Goal: Find specific page/section: Find specific page/section

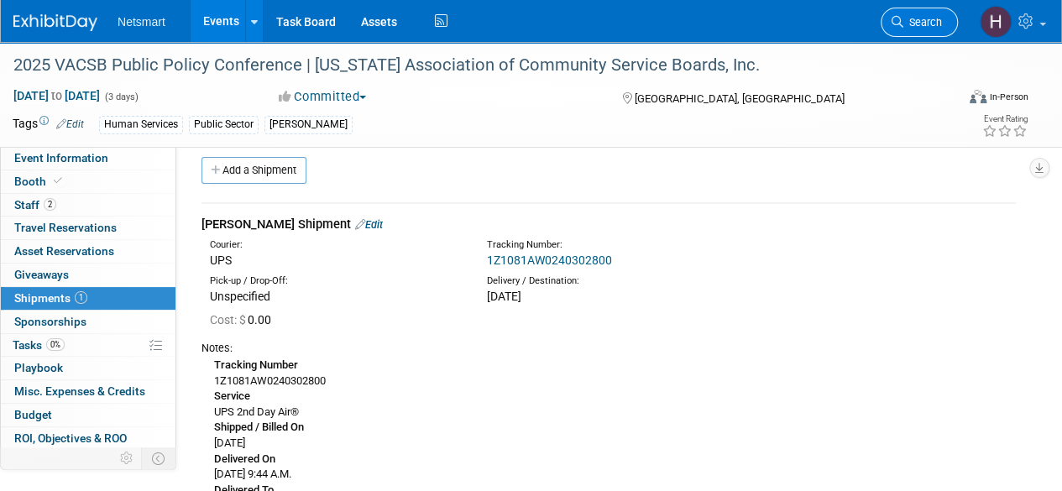
scroll to position [13, 0]
click at [913, 20] on span "Search" at bounding box center [922, 22] width 39 height 13
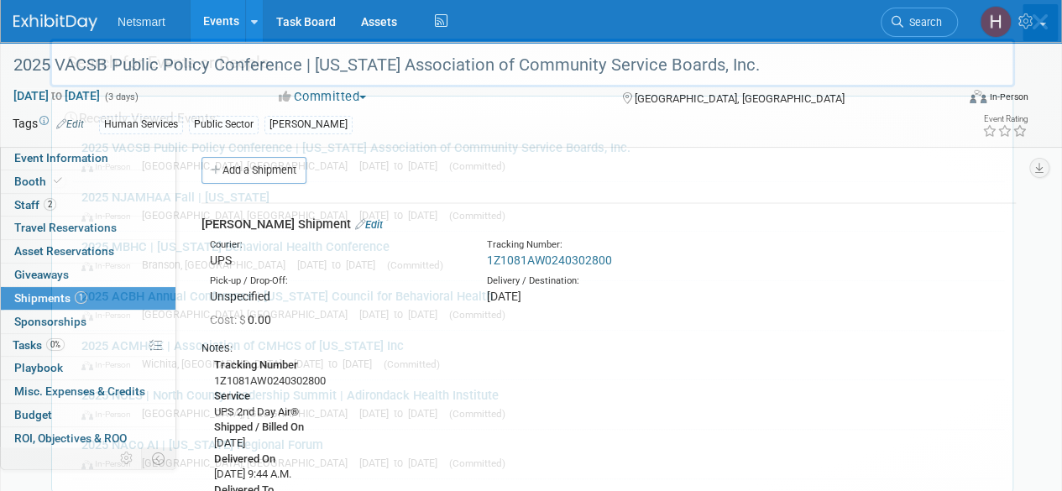
scroll to position [0, 0]
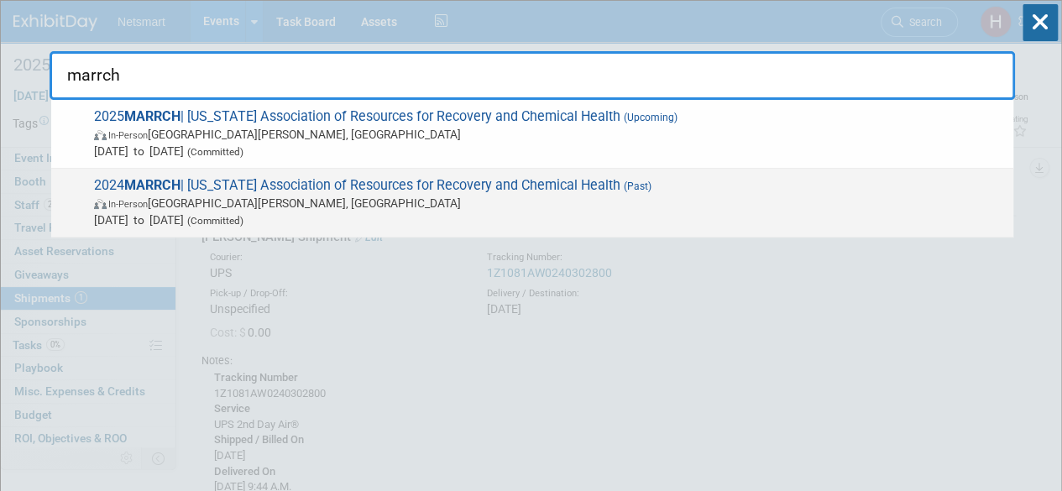
type input "marrch"
click at [465, 201] on span "In-Person Saint Paul, MN" at bounding box center [549, 203] width 911 height 17
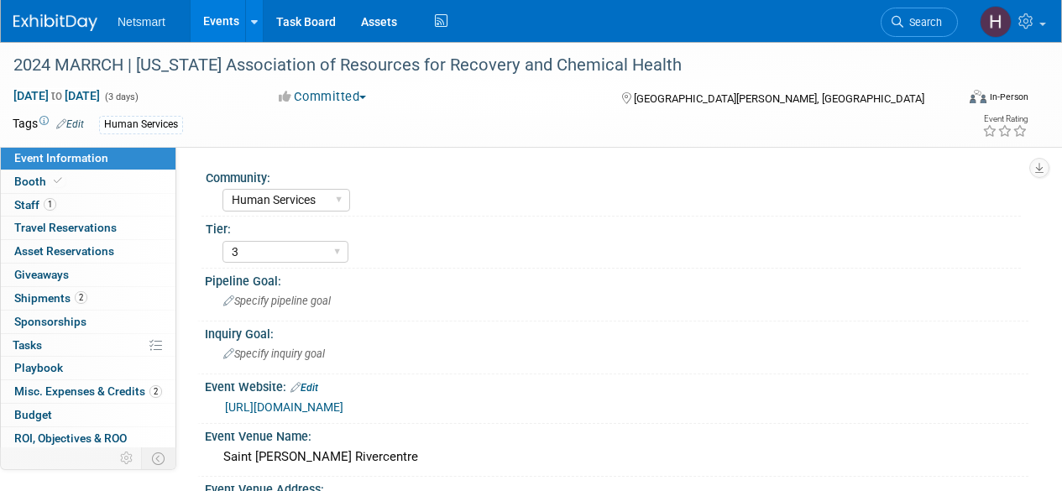
select select "Human Services"
select select "3"
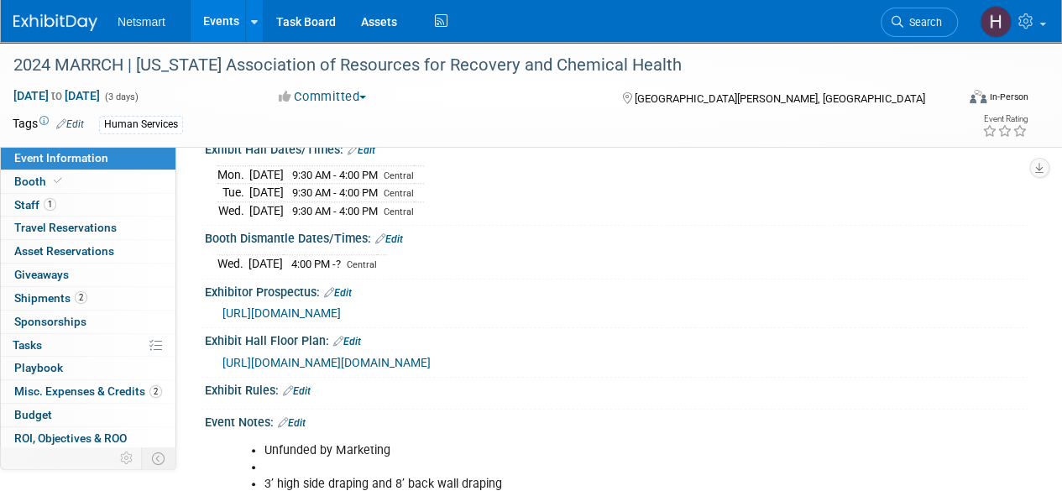
scroll to position [671, 0]
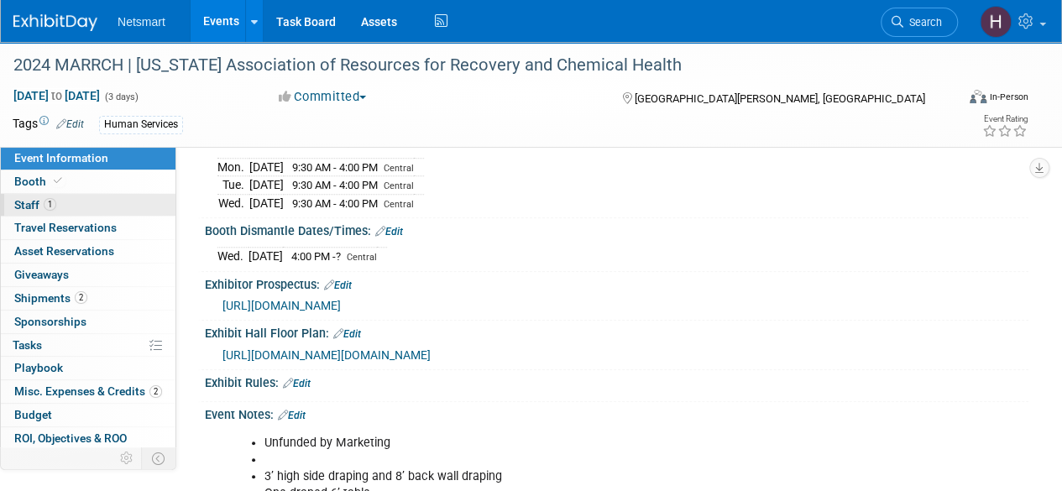
click at [34, 199] on span "Staff 1" at bounding box center [35, 204] width 42 height 13
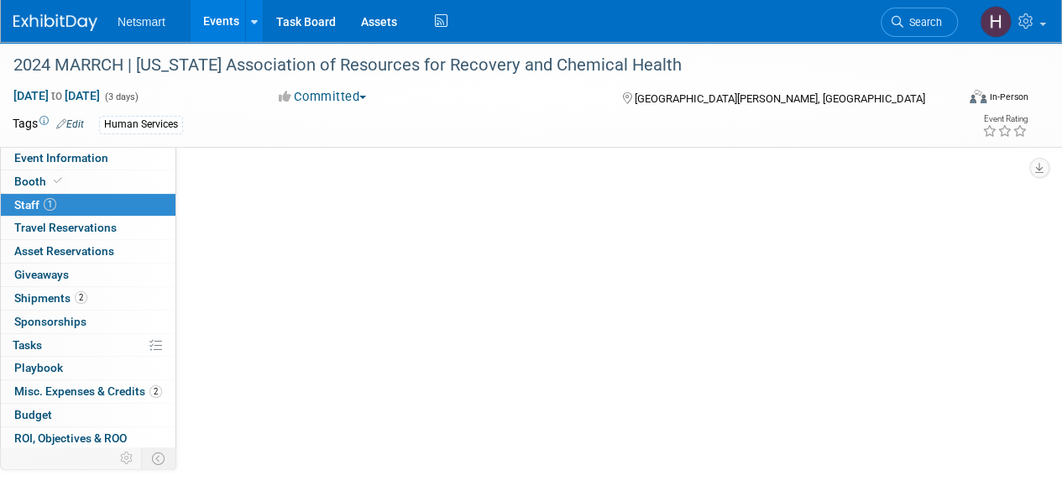
scroll to position [0, 0]
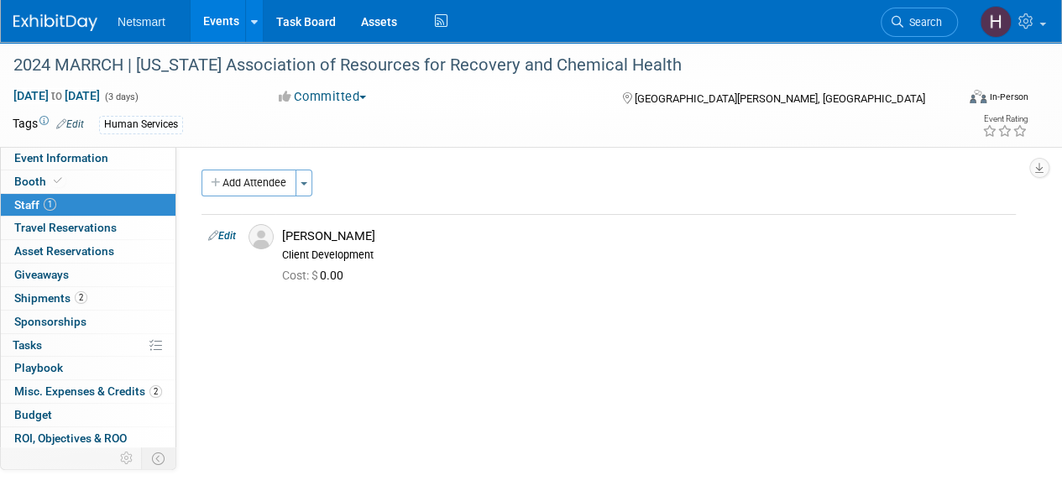
click at [102, 393] on span "Misc. Expenses & Credits 2" at bounding box center [88, 390] width 148 height 13
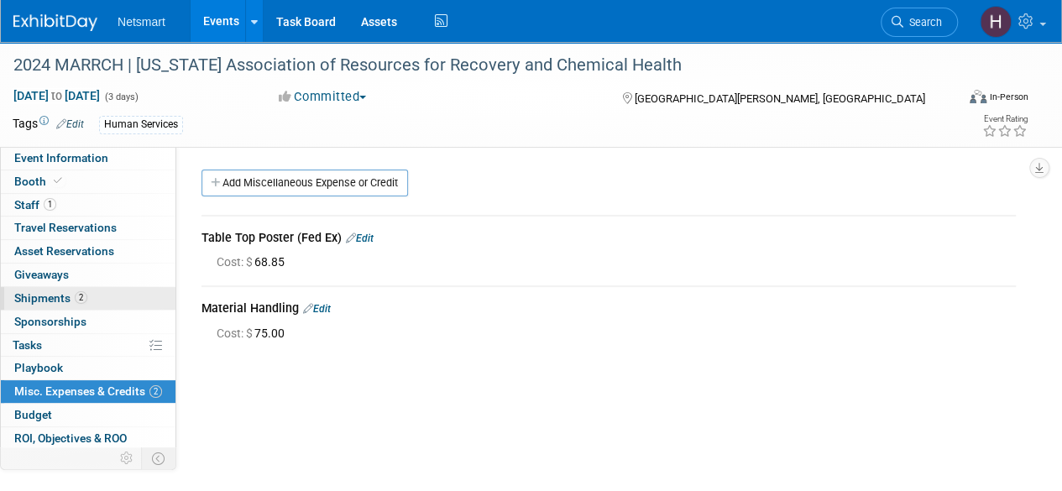
click at [110, 293] on link "2 Shipments 2" at bounding box center [88, 298] width 175 height 23
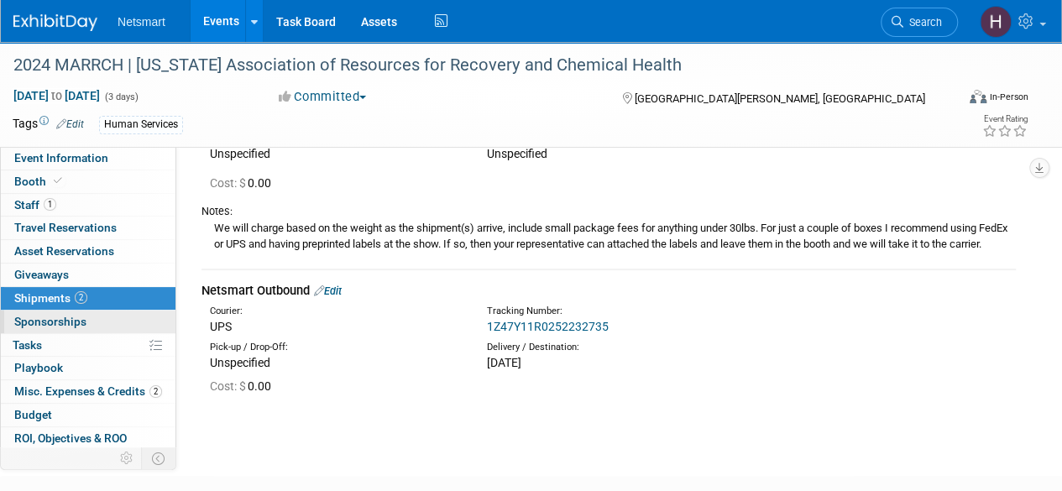
scroll to position [84, 0]
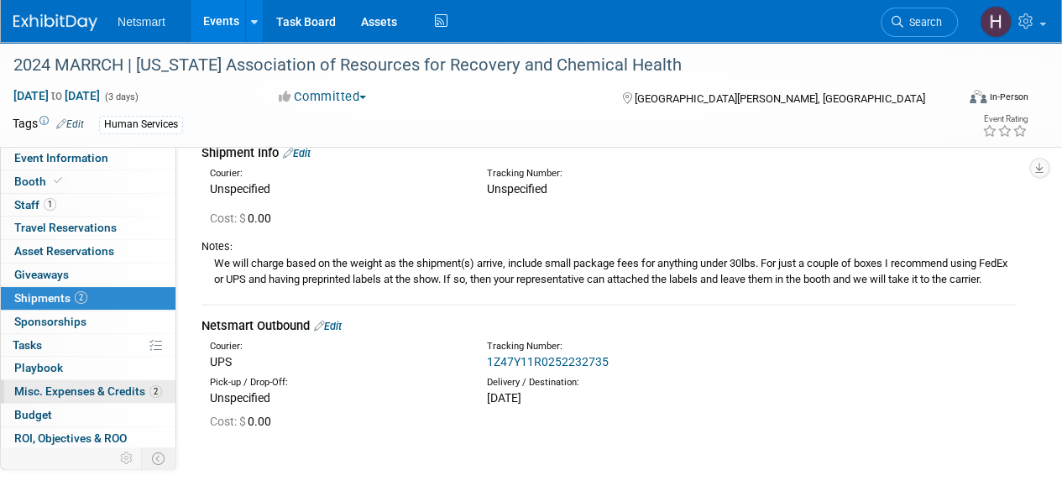
click at [94, 389] on span "Misc. Expenses & Credits 2" at bounding box center [88, 390] width 148 height 13
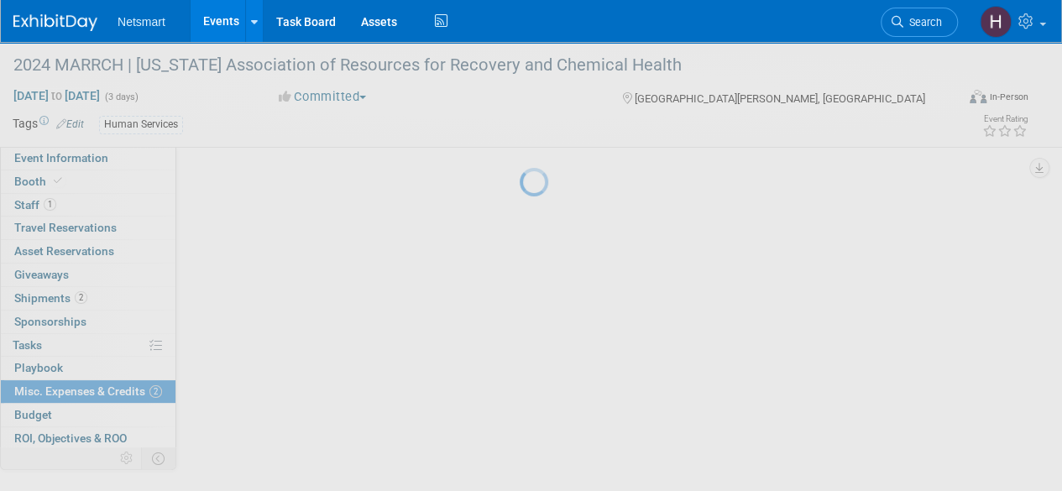
scroll to position [0, 0]
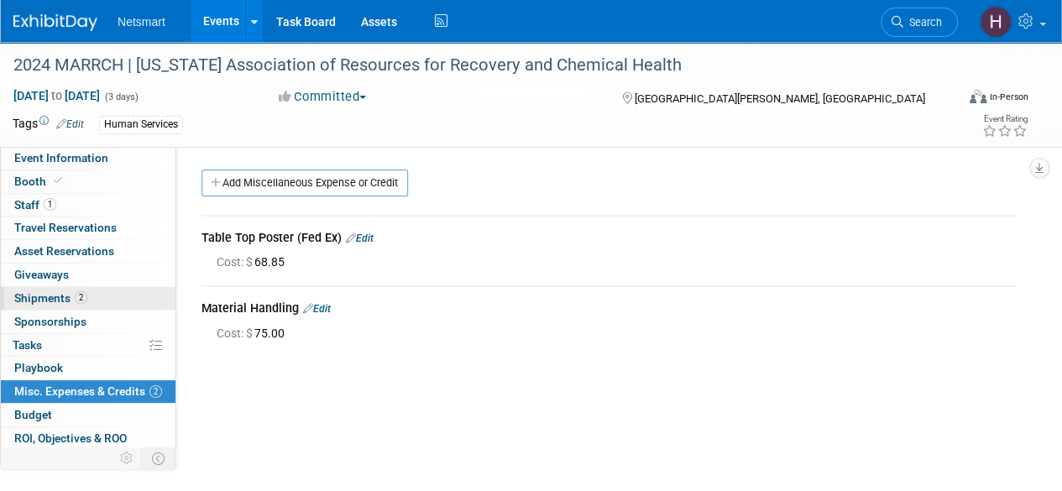
click at [91, 301] on link "2 Shipments 2" at bounding box center [88, 298] width 175 height 23
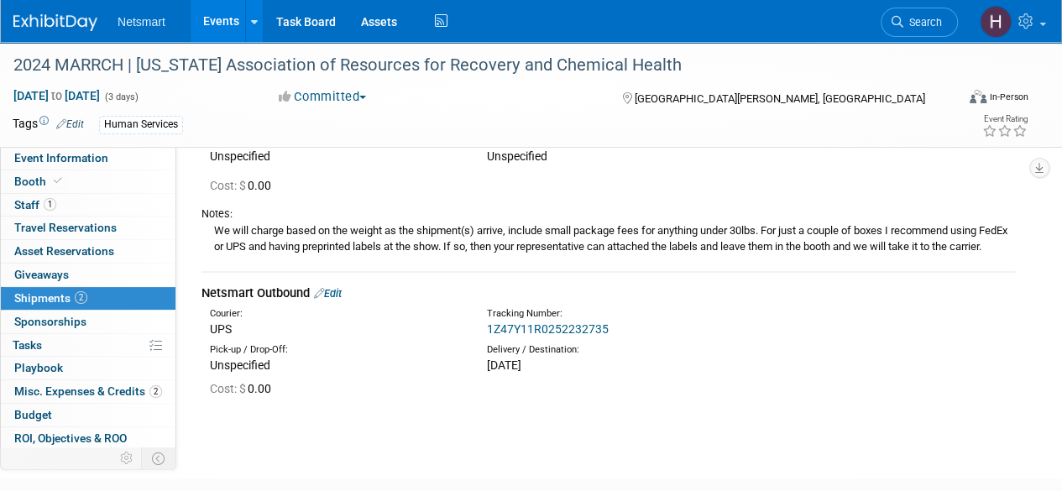
scroll to position [168, 0]
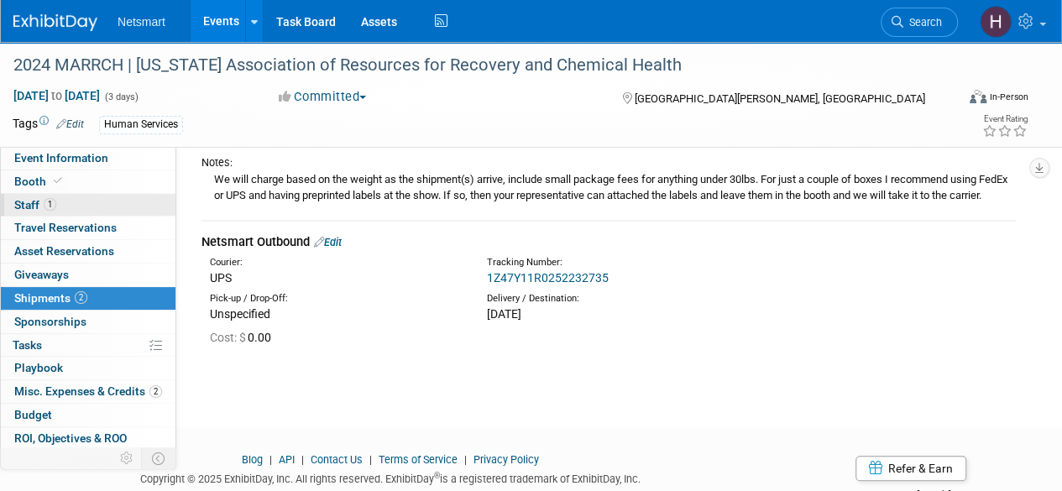
click at [25, 205] on span "Staff 1" at bounding box center [35, 204] width 42 height 13
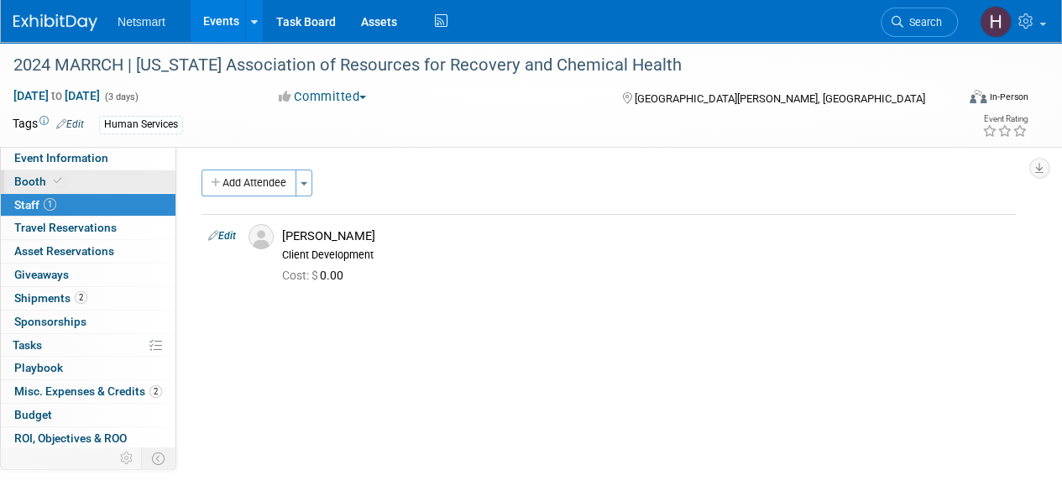
click at [36, 177] on span "Booth" at bounding box center [39, 181] width 51 height 13
